Goal: Information Seeking & Learning: Understand process/instructions

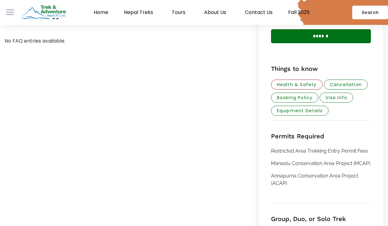
scroll to position [852, 0]
click at [53, 43] on p "No FAQ entries available." at bounding box center [126, 40] width 242 height 7
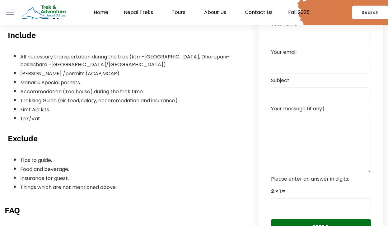
scroll to position [642, 0]
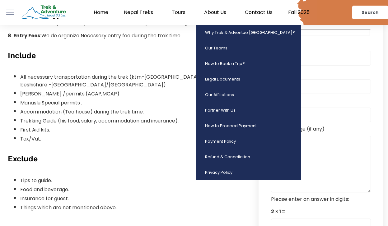
click at [218, 12] on link "About Us" at bounding box center [216, 12] width 41 height 6
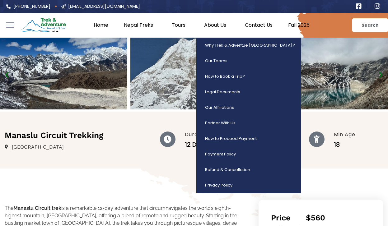
click at [214, 26] on link "About Us" at bounding box center [216, 25] width 41 height 6
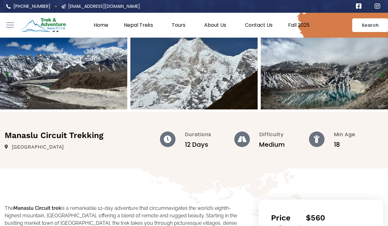
click at [214, 26] on link "About Us" at bounding box center [216, 25] width 41 height 6
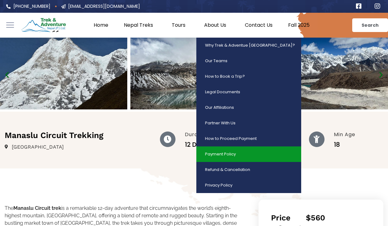
click at [225, 157] on link "Payment Policy" at bounding box center [248, 155] width 105 height 16
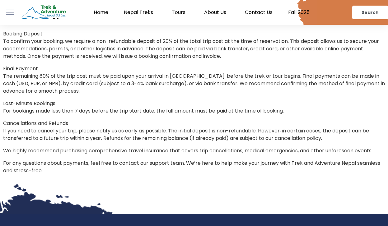
scroll to position [164, 0]
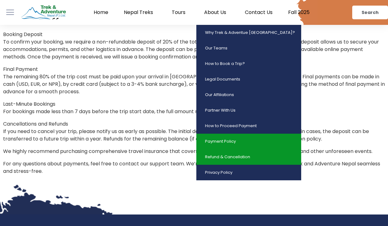
click at [243, 157] on link "Refund & Cancellation" at bounding box center [248, 157] width 105 height 16
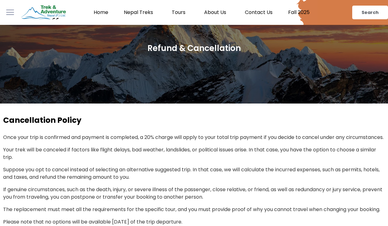
scroll to position [47, 0]
